Goal: Contribute content: Add original content to the website for others to see

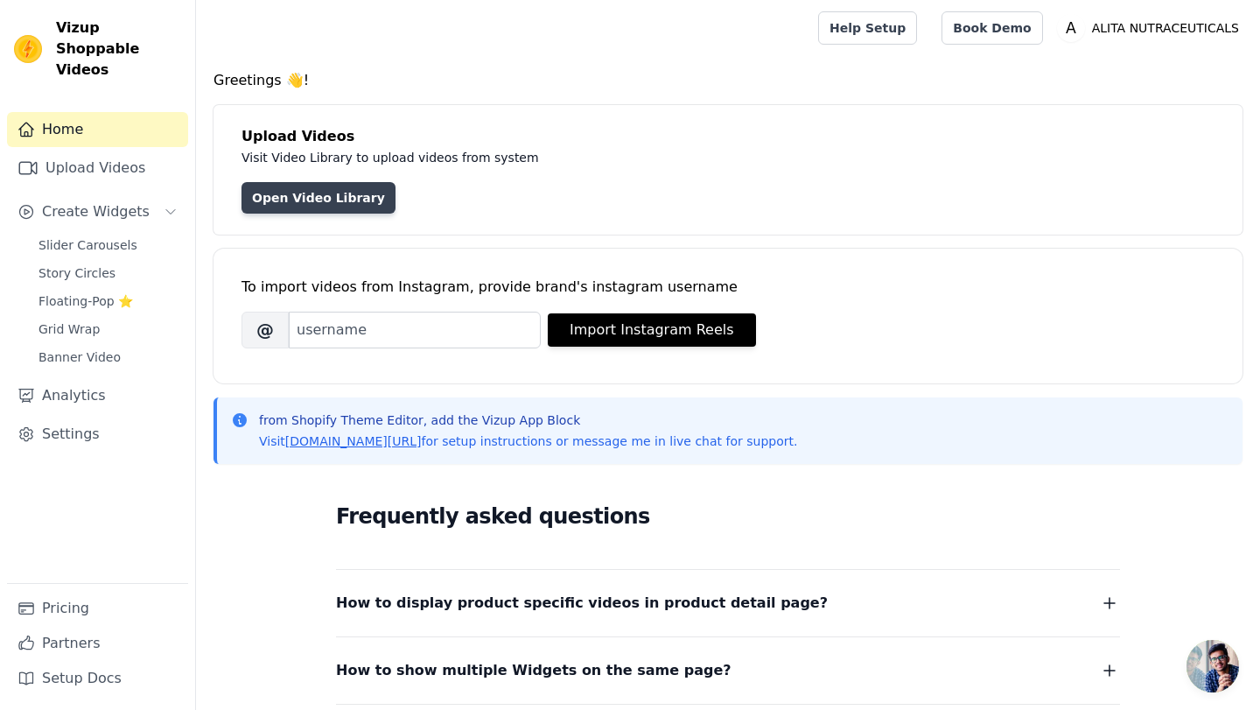
click at [346, 196] on link "Open Video Library" at bounding box center [319, 198] width 154 height 32
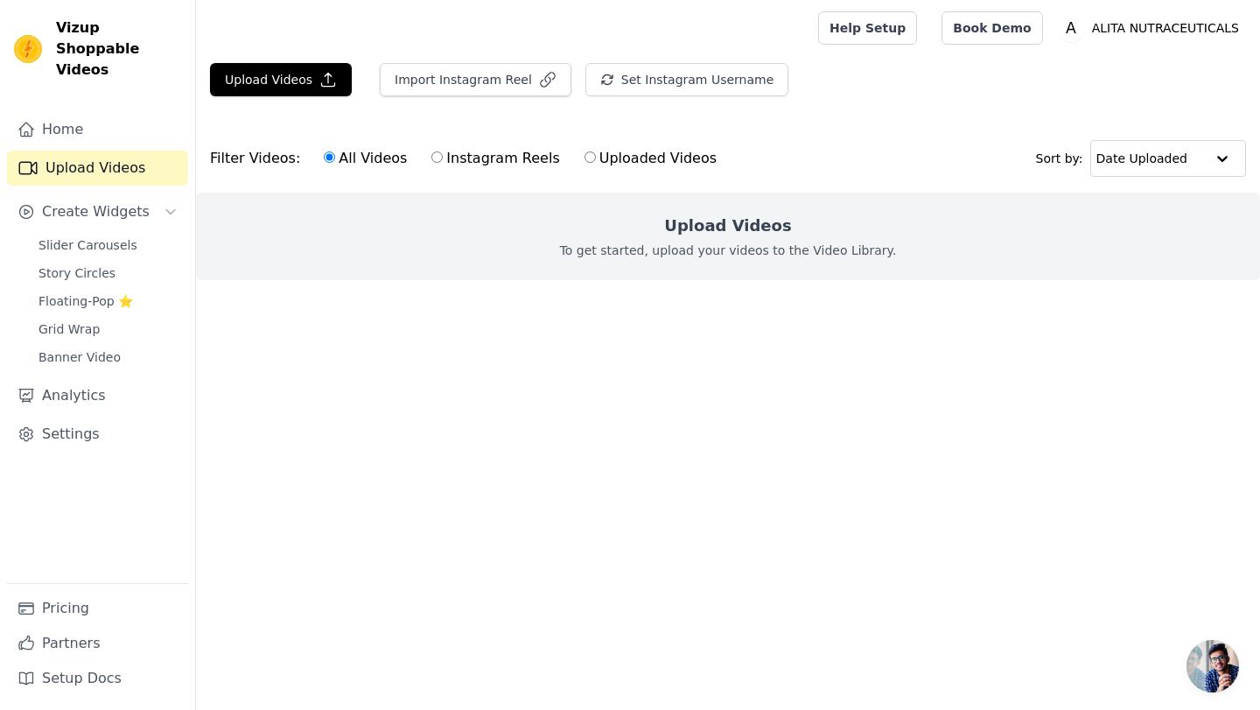
click at [693, 205] on div "Upload Videos To get started, upload your videos to the Video Library." at bounding box center [728, 237] width 1064 height 88
click at [720, 214] on h2 "Upload Videos" at bounding box center [727, 226] width 127 height 25
click at [584, 154] on label "Uploaded Videos" at bounding box center [651, 158] width 134 height 23
click at [585, 154] on input "Uploaded Videos" at bounding box center [590, 156] width 11 height 11
radio input "true"
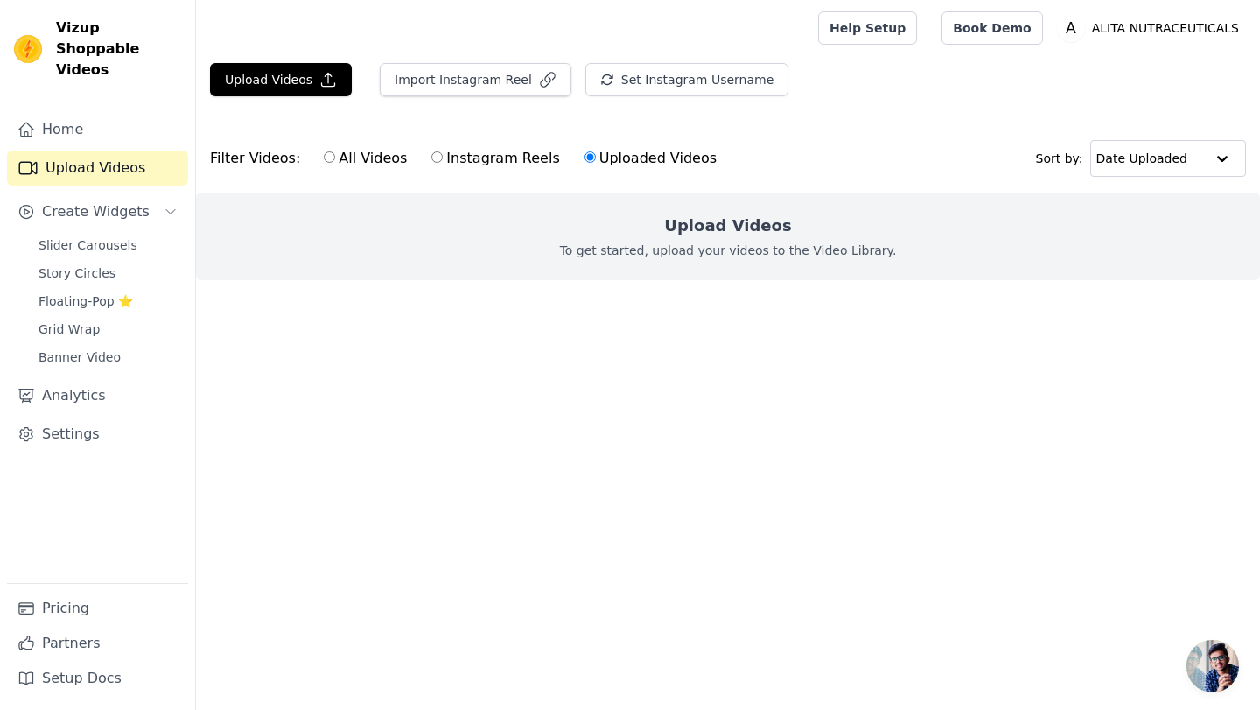
click at [683, 231] on h2 "Upload Videos" at bounding box center [727, 226] width 127 height 25
click at [307, 74] on button "Upload Videos" at bounding box center [281, 79] width 142 height 33
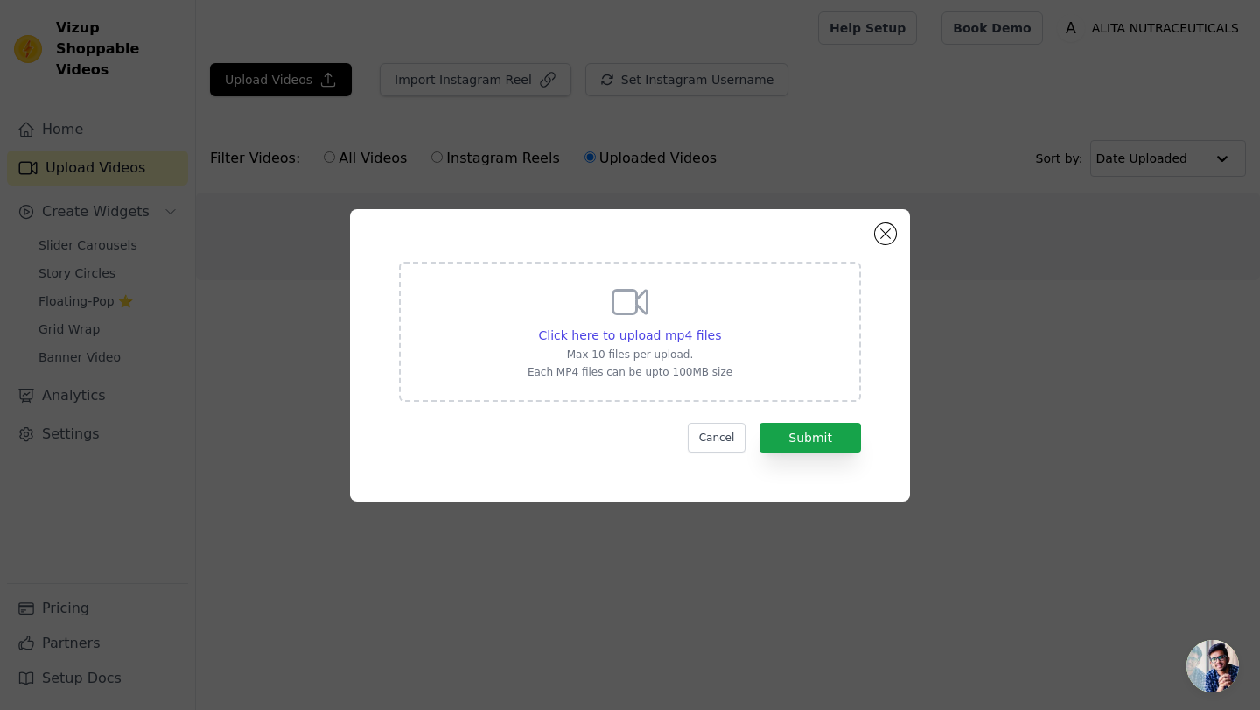
click at [650, 301] on icon at bounding box center [630, 302] width 42 height 42
click at [720, 326] on input "Click here to upload mp4 files Max 10 files per upload. Each MP4 files can be u…" at bounding box center [720, 326] width 1 height 1
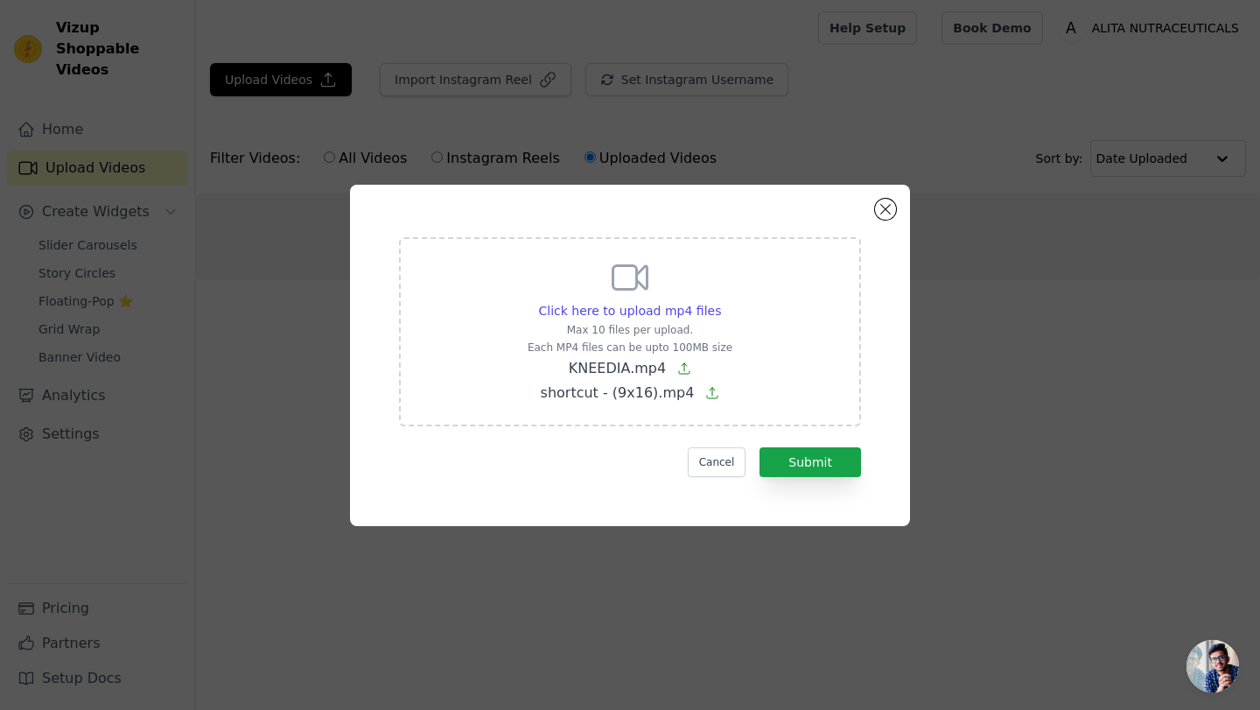
click at [761, 326] on div "Click here to upload mp4 files Max 10 files per upload. Each MP4 files can be u…" at bounding box center [630, 331] width 462 height 189
click at [721, 302] on input "Click here to upload mp4 files Max 10 files per upload. Each MP4 files can be u…" at bounding box center [720, 301] width 1 height 1
type input "C:\fakepath\Introducing Cerflex Oil by Alita Nutraceuticals ideally curated for…"
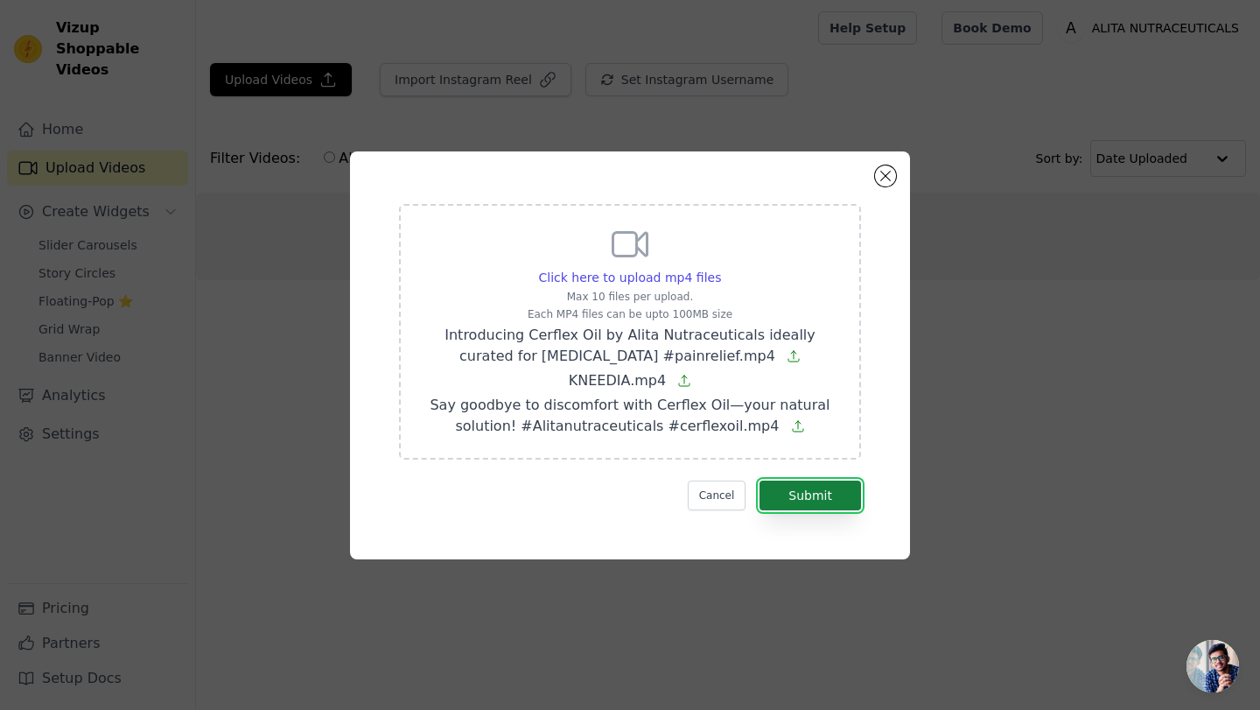
click at [838, 498] on button "Submit" at bounding box center [811, 495] width 102 height 30
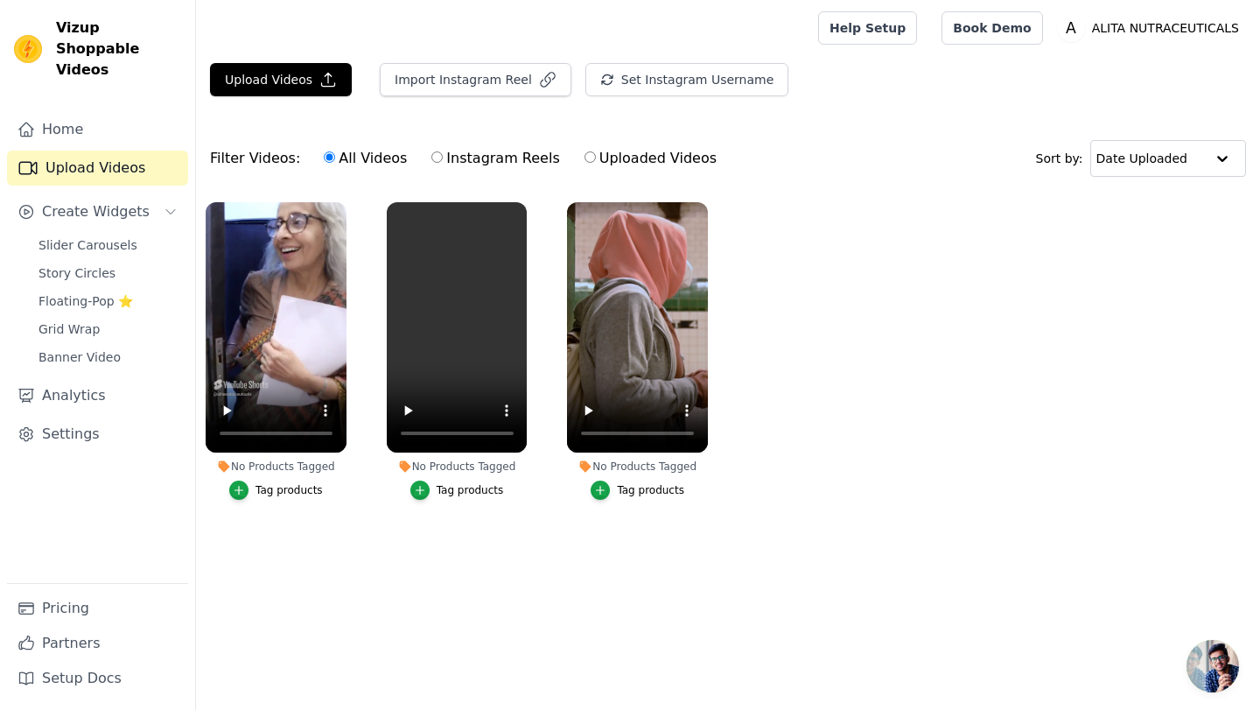
click at [295, 486] on div "Tag products" at bounding box center [289, 490] width 67 height 14
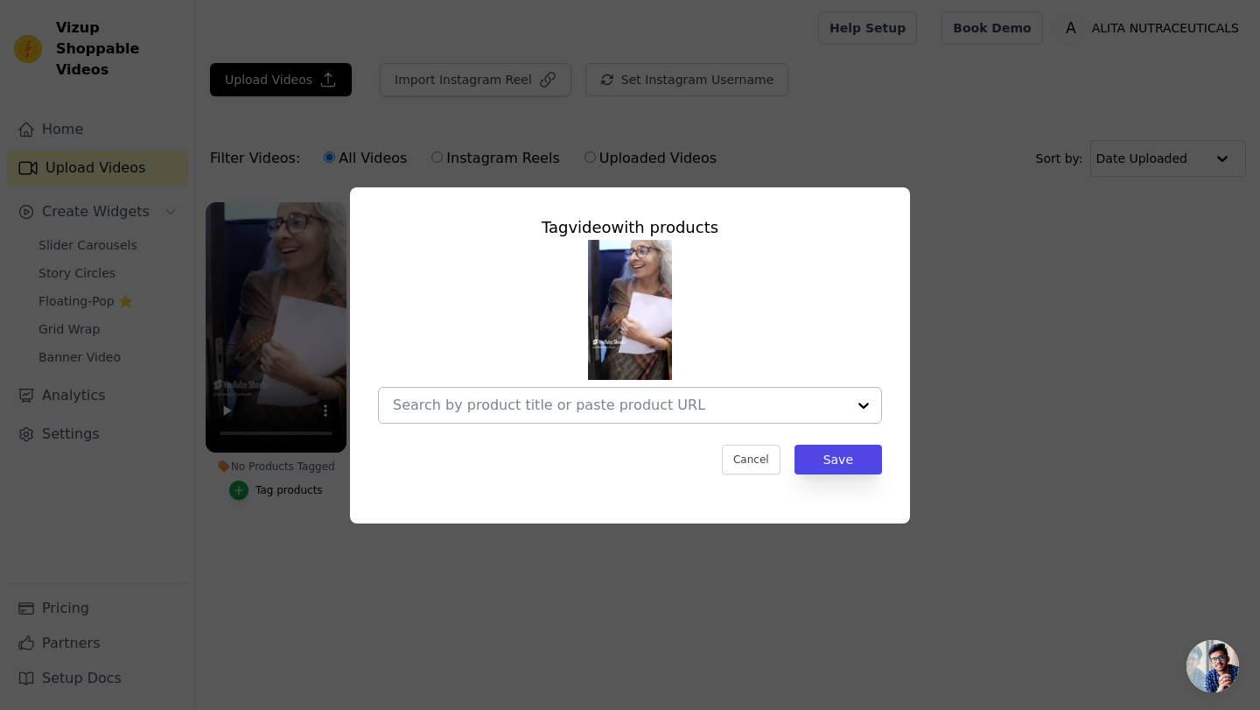
click at [666, 409] on input "No Products Tagged Tag video with products Cancel Save Tag products" at bounding box center [619, 404] width 453 height 17
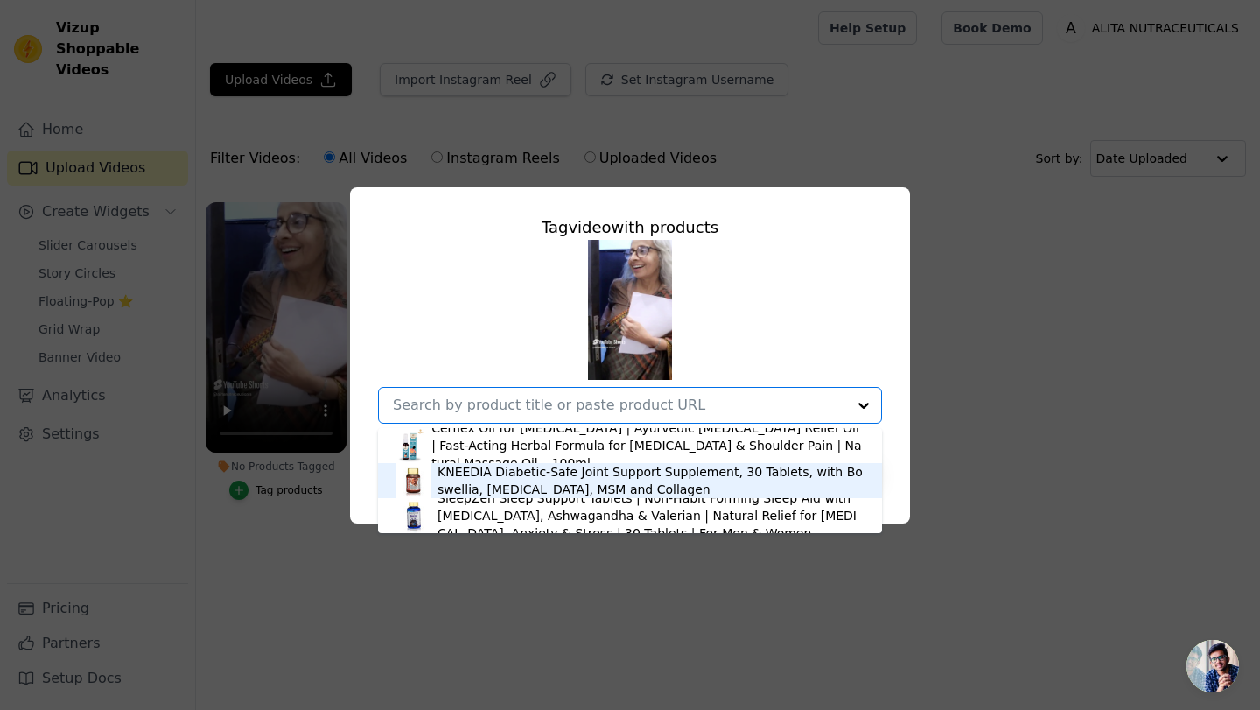
click at [561, 492] on div "KNEEDIA Diabetic-Safe Joint Support Supplement, 30 Tablets, with Boswellia, [ME…" at bounding box center [651, 480] width 427 height 35
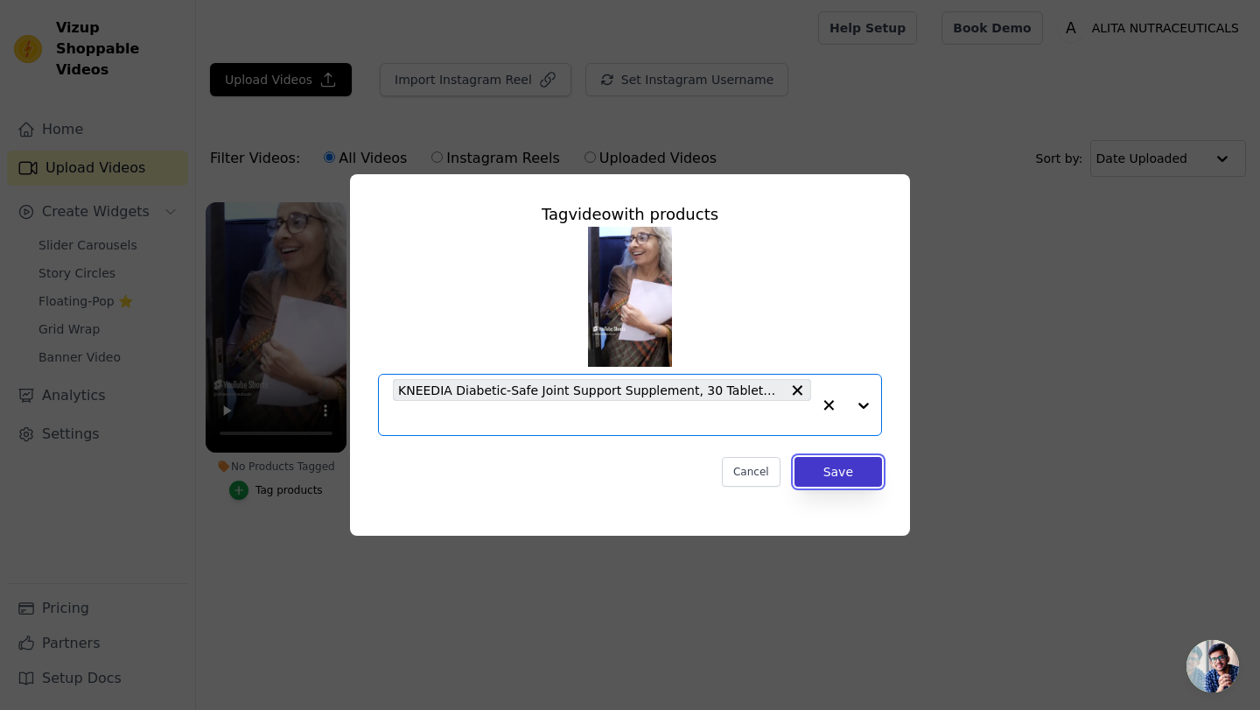
click at [850, 480] on button "Save" at bounding box center [839, 472] width 88 height 30
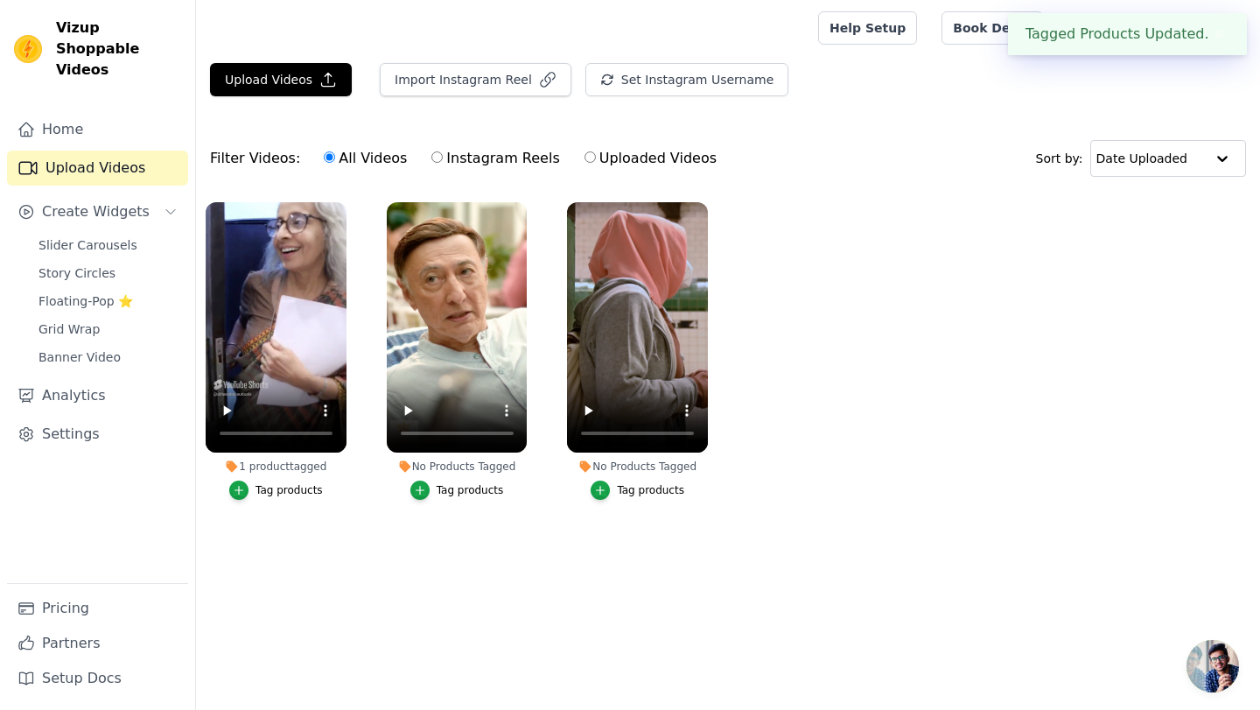
click at [473, 494] on div "Tag products" at bounding box center [470, 490] width 67 height 14
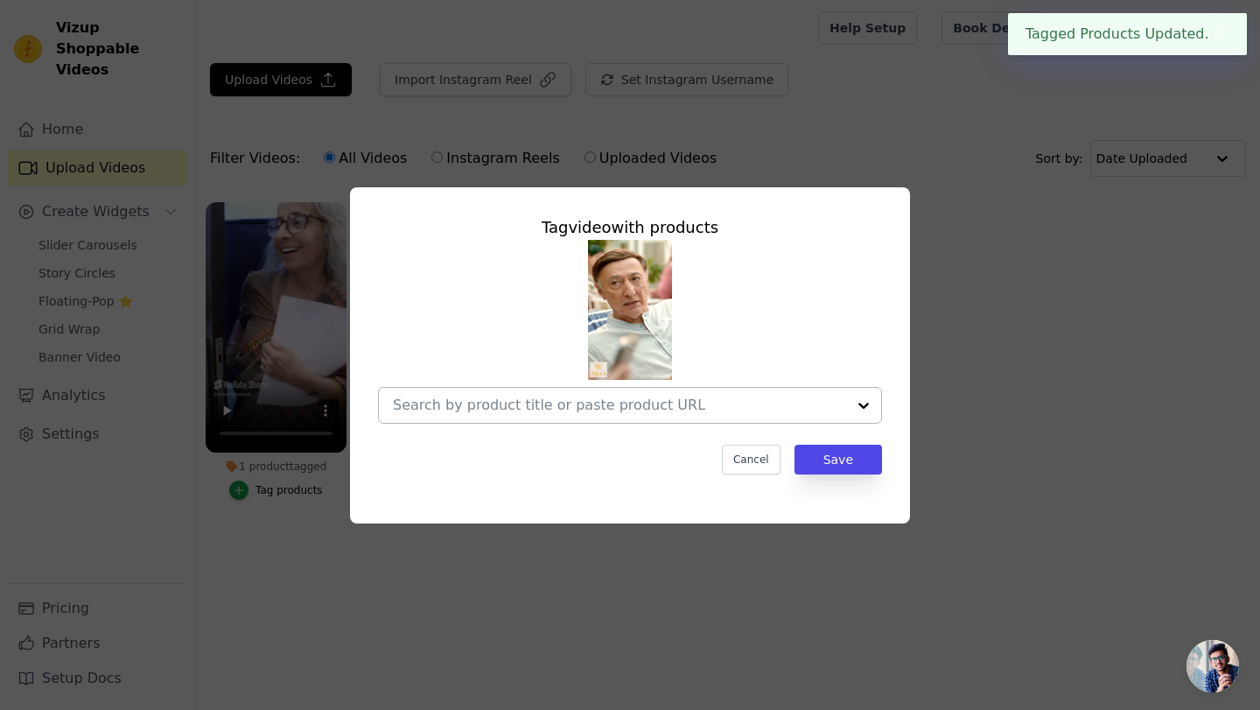
click at [629, 414] on div at bounding box center [619, 405] width 453 height 35
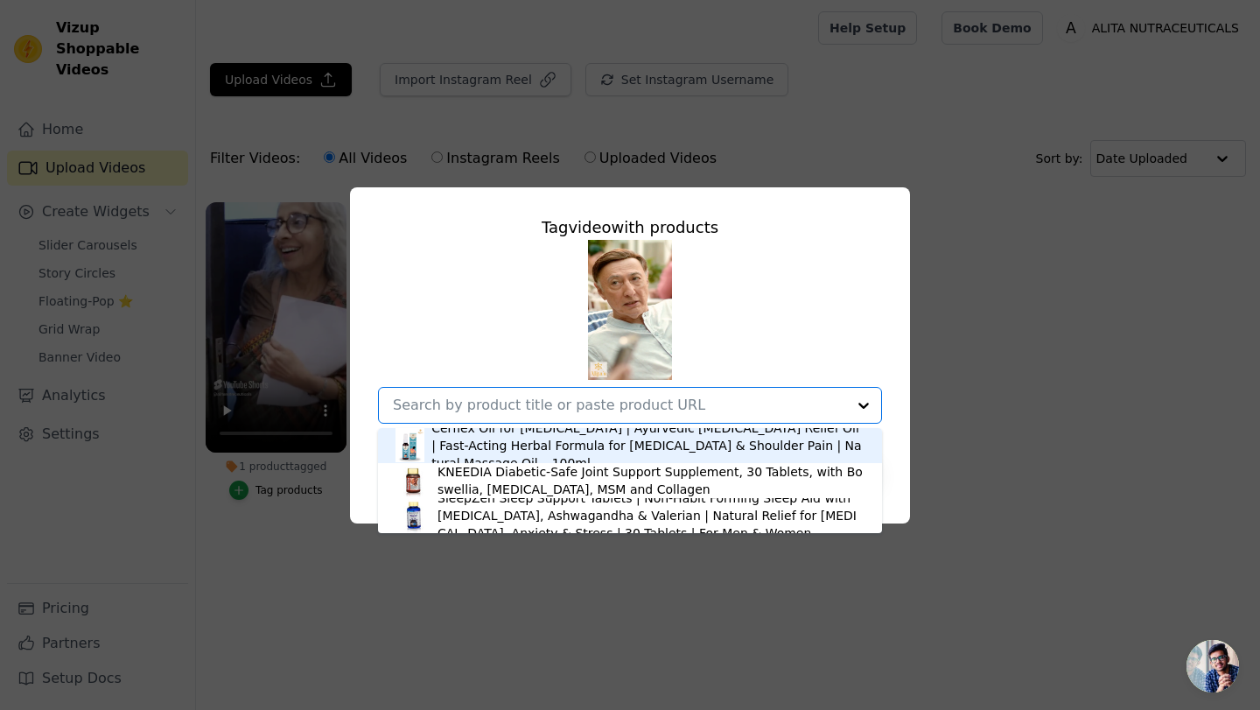
click at [578, 448] on div "Cerflex Oil for [MEDICAL_DATA] | Ayurvedic [MEDICAL_DATA] Relief Oil | Fast-Act…" at bounding box center [647, 445] width 433 height 53
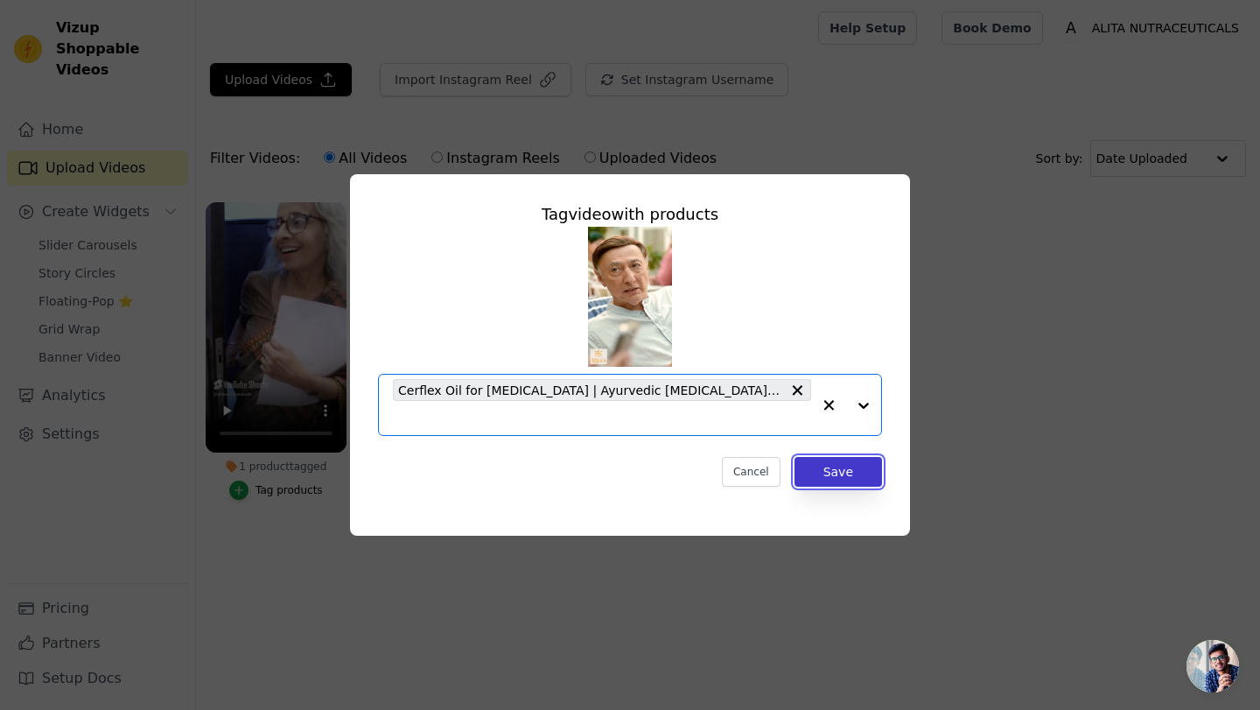
click at [843, 470] on button "Save" at bounding box center [839, 472] width 88 height 30
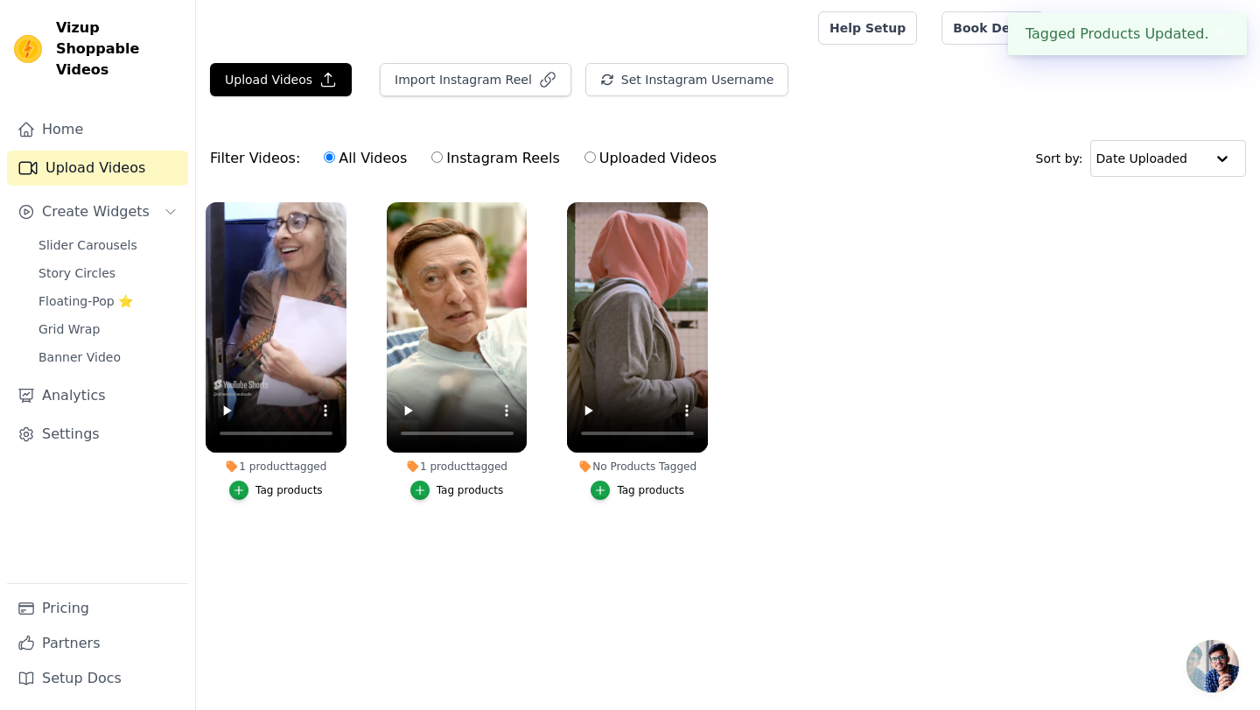
click at [631, 490] on div "Tag products" at bounding box center [650, 490] width 67 height 14
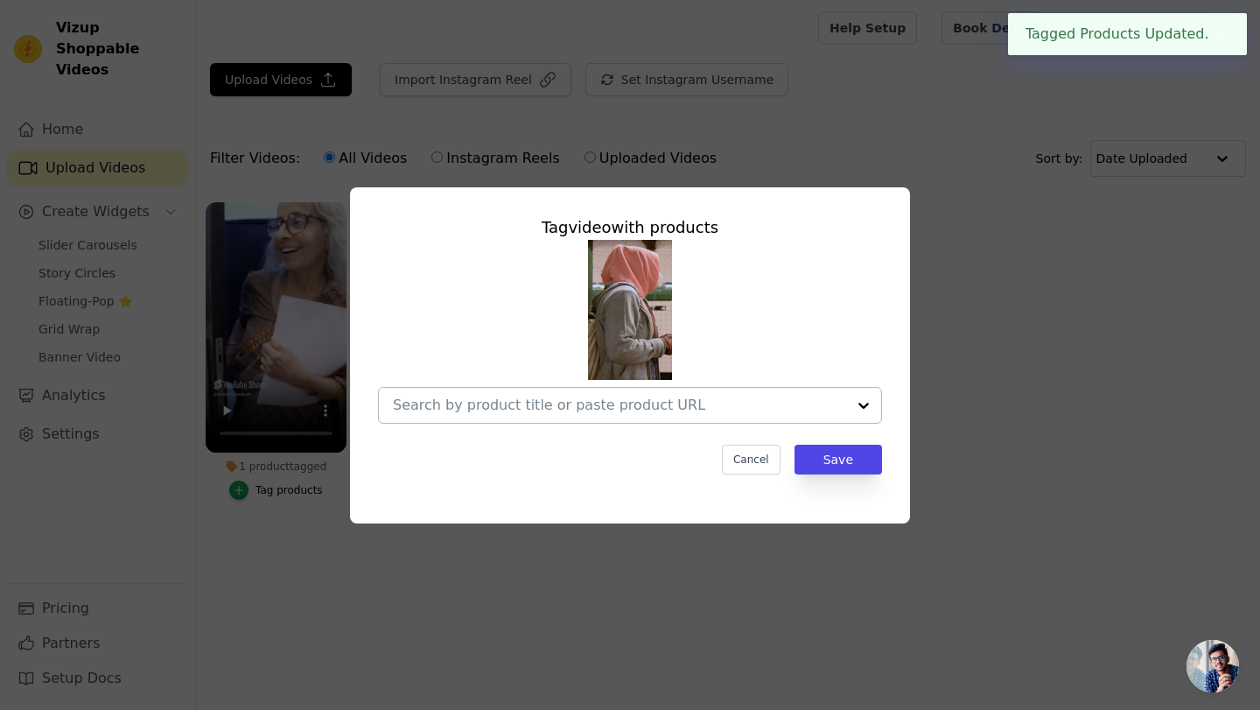
click at [684, 415] on div at bounding box center [619, 405] width 453 height 35
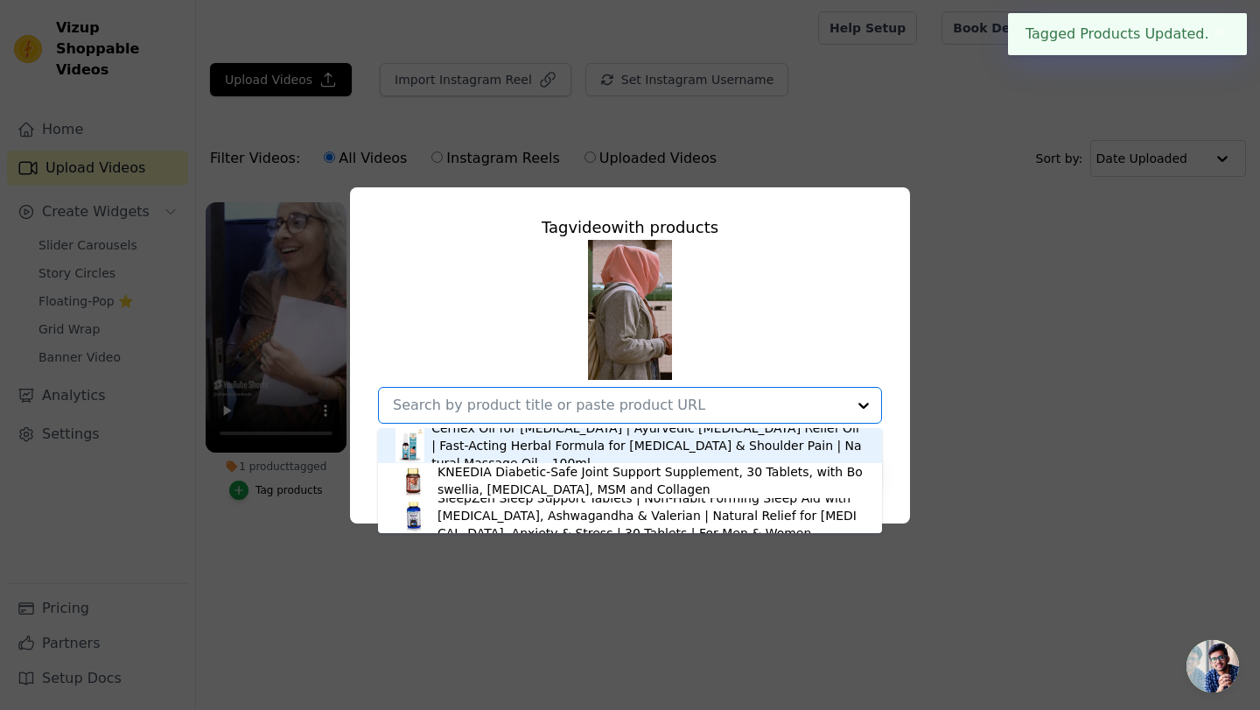
click at [615, 451] on div "Cerflex Oil for [MEDICAL_DATA] | Ayurvedic [MEDICAL_DATA] Relief Oil | Fast-Act…" at bounding box center [647, 445] width 433 height 53
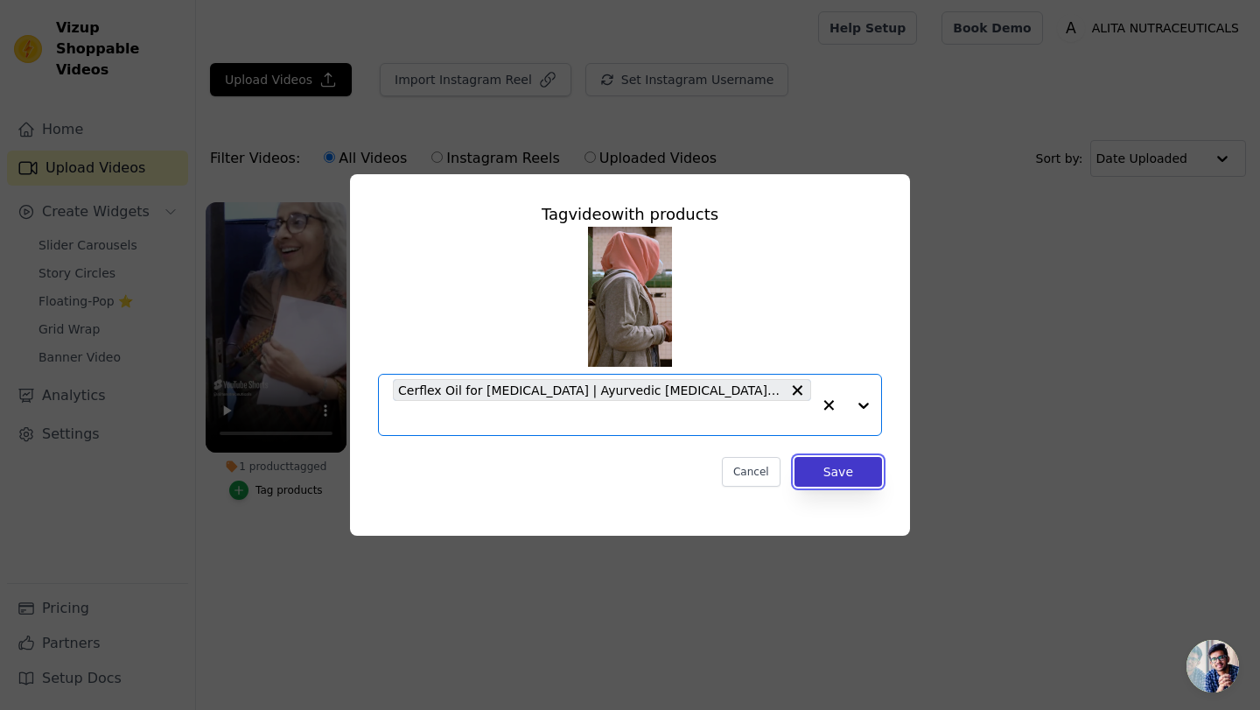
click at [848, 470] on button "Save" at bounding box center [839, 472] width 88 height 30
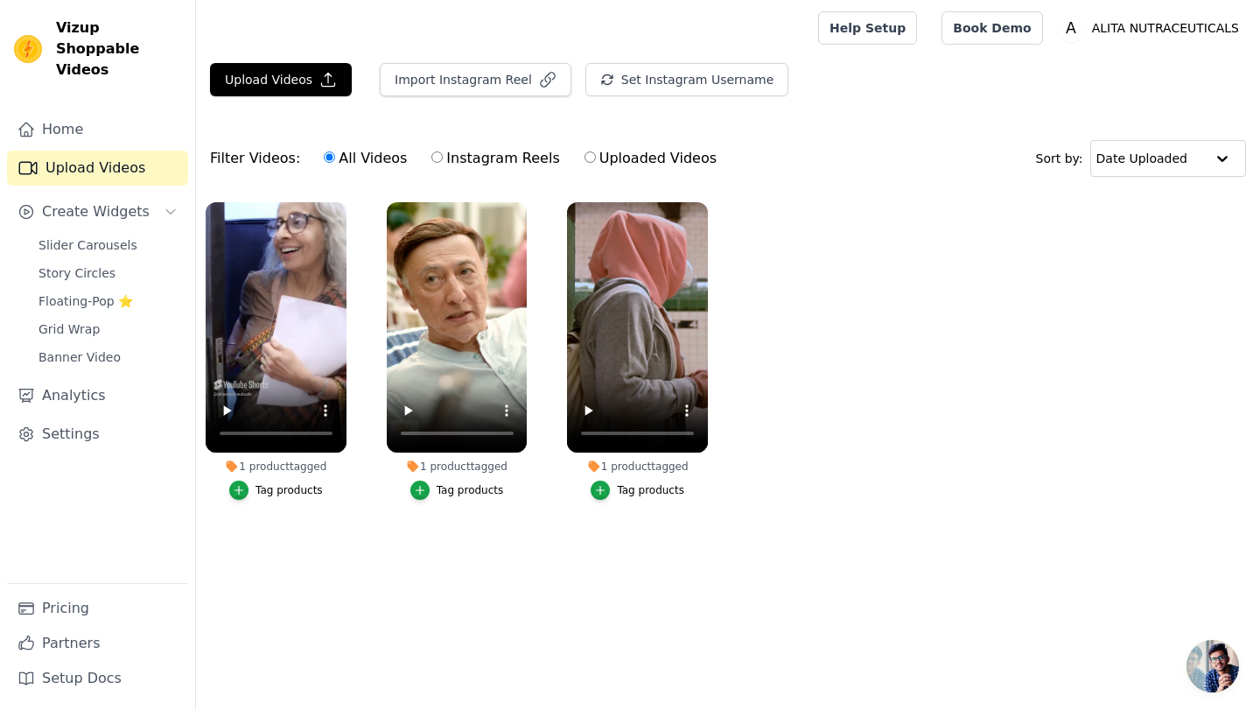
click at [587, 163] on label "Uploaded Videos" at bounding box center [651, 158] width 134 height 23
click at [587, 163] on input "Uploaded Videos" at bounding box center [590, 156] width 11 height 11
radio input "true"
click at [330, 161] on label "All Videos" at bounding box center [365, 158] width 85 height 23
click at [330, 161] on input "All Videos" at bounding box center [329, 156] width 11 height 11
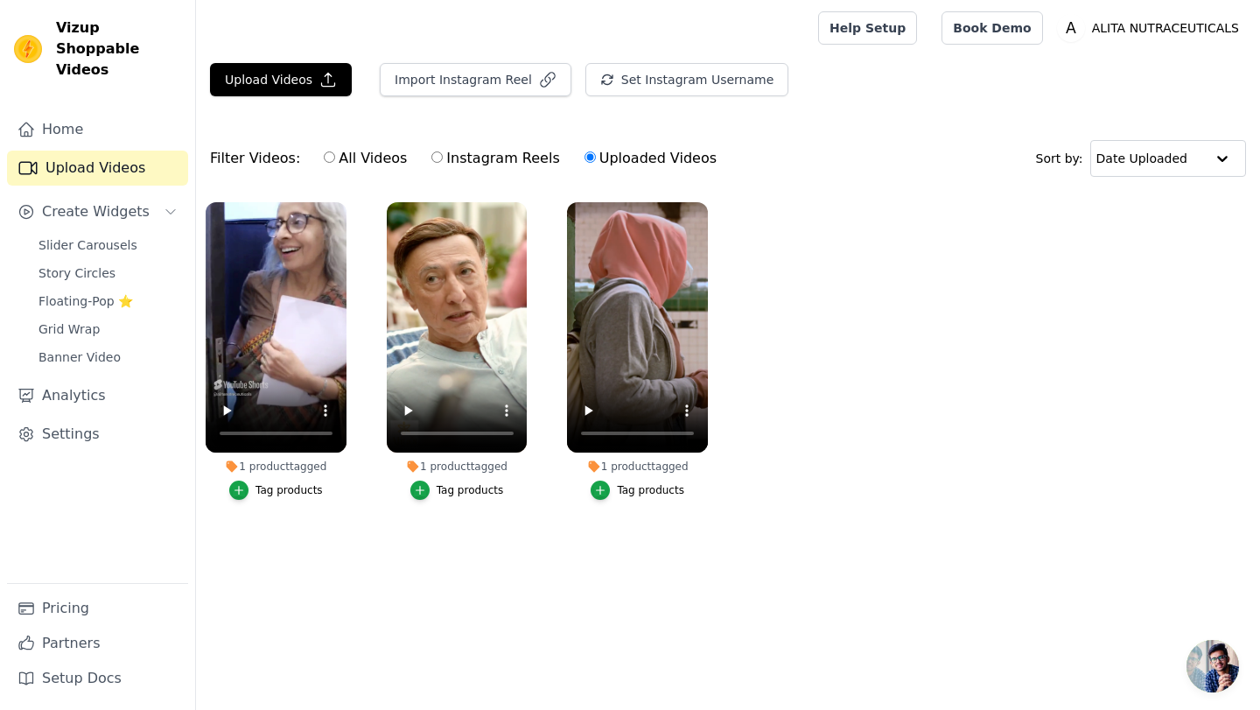
radio input "true"
click at [279, 80] on button "Upload Videos" at bounding box center [281, 79] width 142 height 33
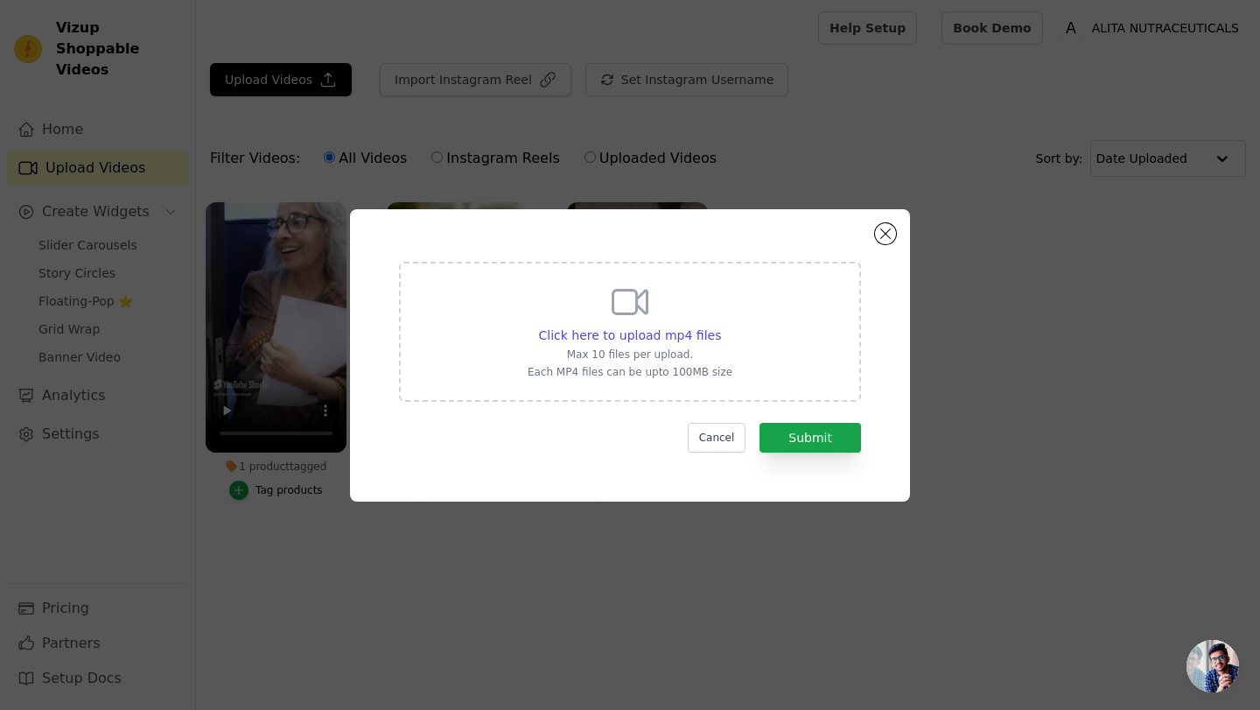
click at [689, 323] on div "Click here to upload mp4 files Max 10 files per upload. Each MP4 files can be u…" at bounding box center [630, 330] width 205 height 98
click at [720, 326] on input "Click here to upload mp4 files Max 10 files per upload. Each MP4 files can be u…" at bounding box center [720, 326] width 1 height 1
type input "C:\fakepath\sleepzen a.mp4"
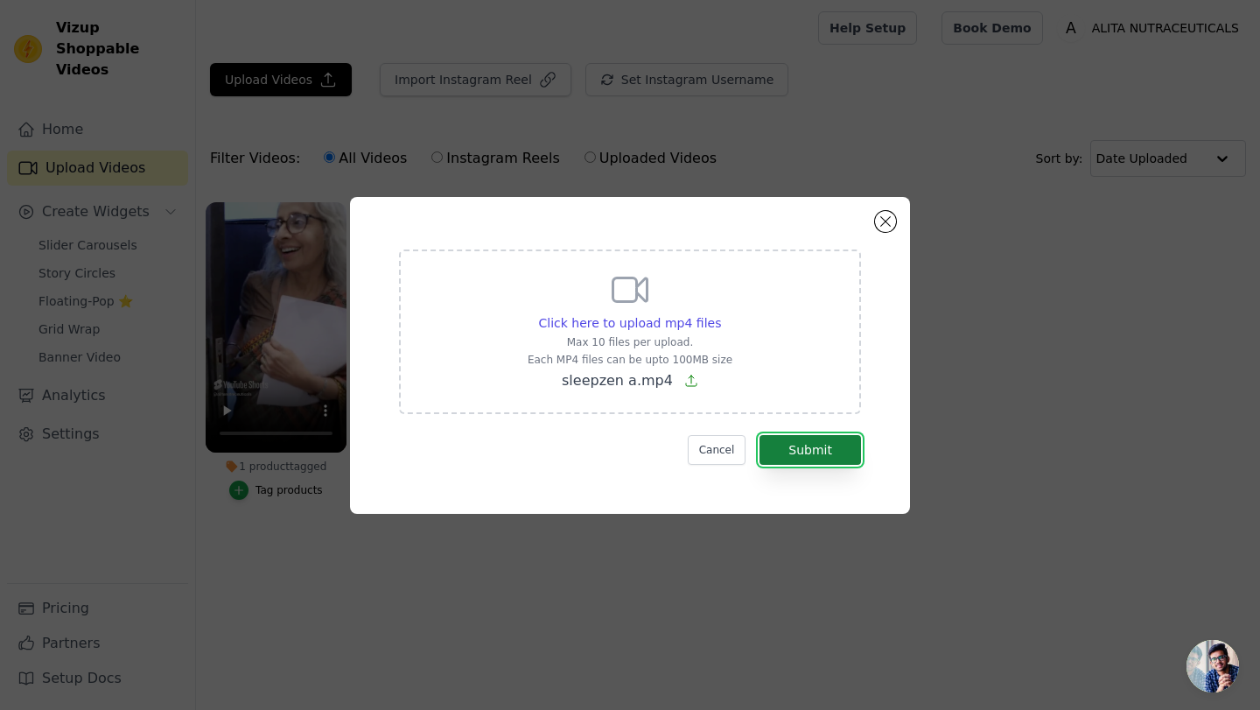
click at [836, 445] on button "Submit" at bounding box center [811, 450] width 102 height 30
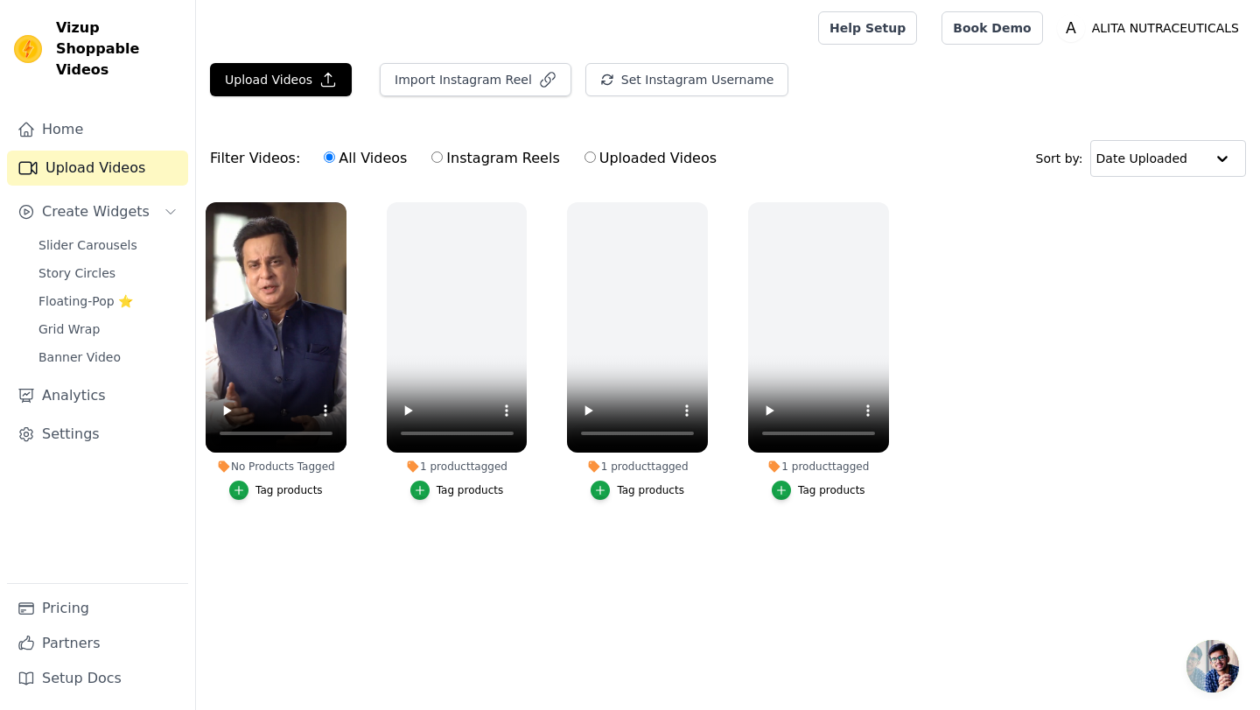
click at [293, 487] on div "Tag products" at bounding box center [289, 490] width 67 height 14
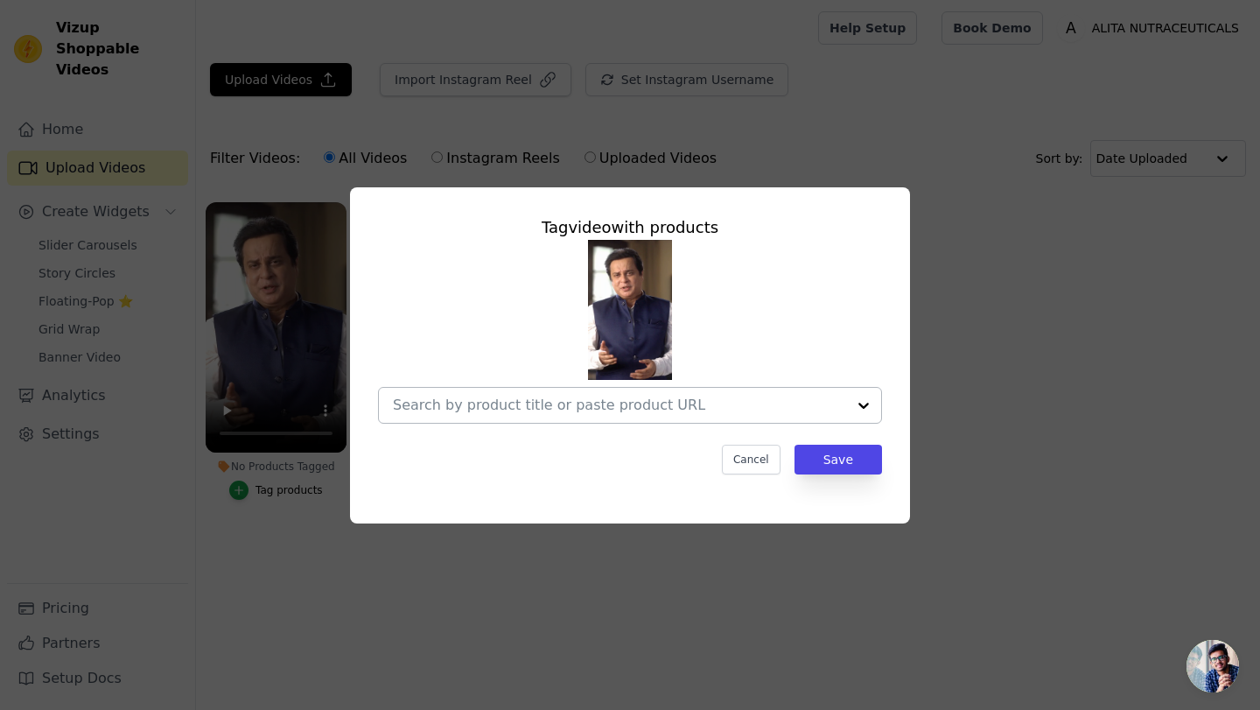
click at [546, 391] on div at bounding box center [619, 405] width 453 height 35
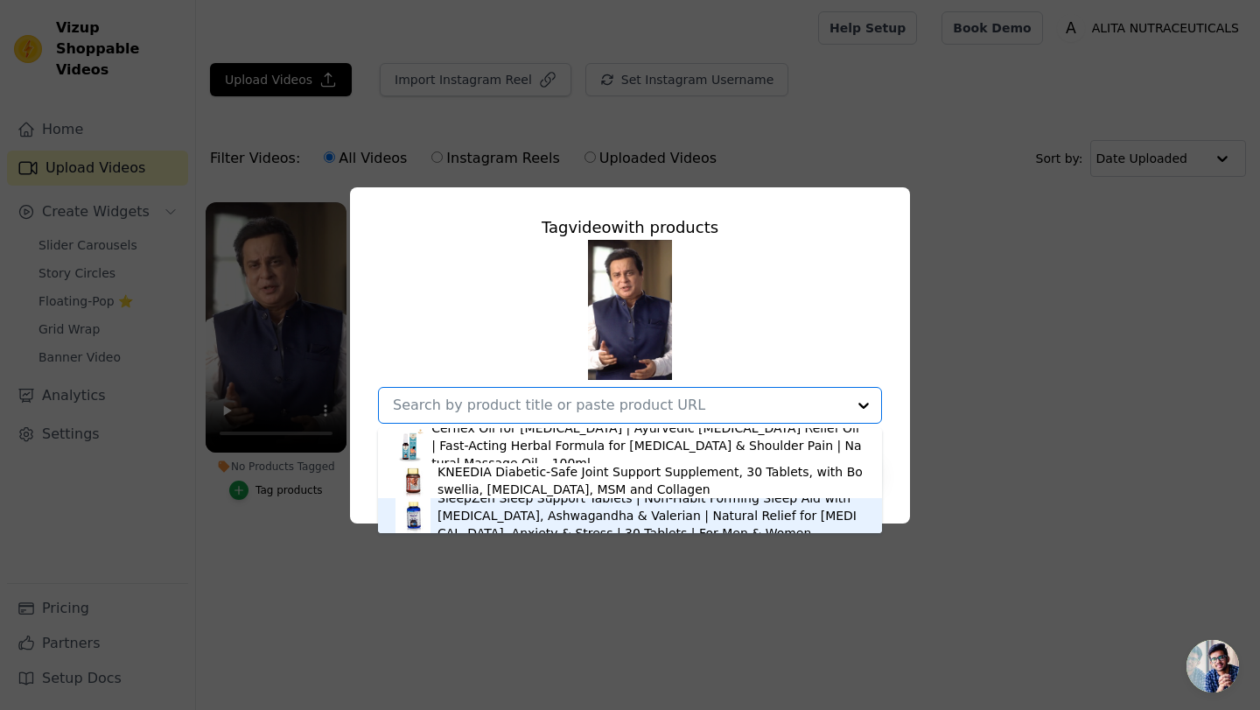
click at [496, 509] on div "SleepZen Sleep Support Tablets | Non-Habit Forming Sleep Aid with [MEDICAL_DATA…" at bounding box center [651, 515] width 427 height 53
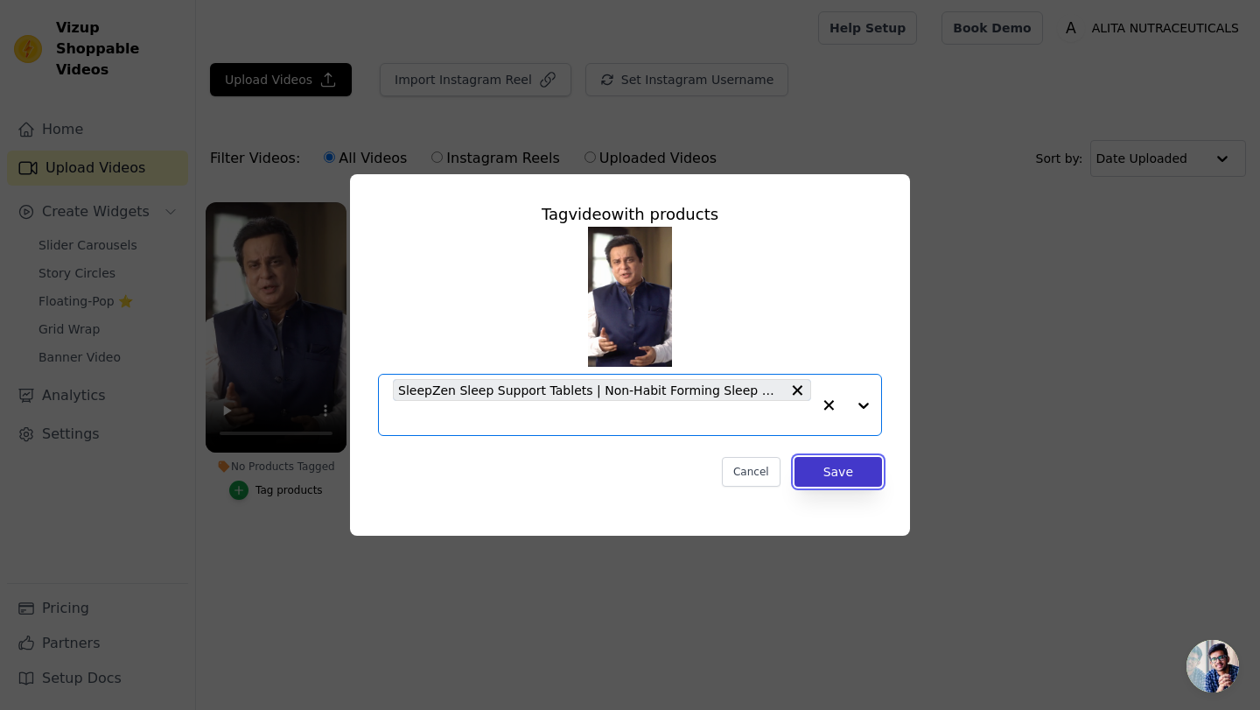
click at [818, 467] on button "Save" at bounding box center [839, 472] width 88 height 30
